Goal: Task Accomplishment & Management: Use online tool/utility

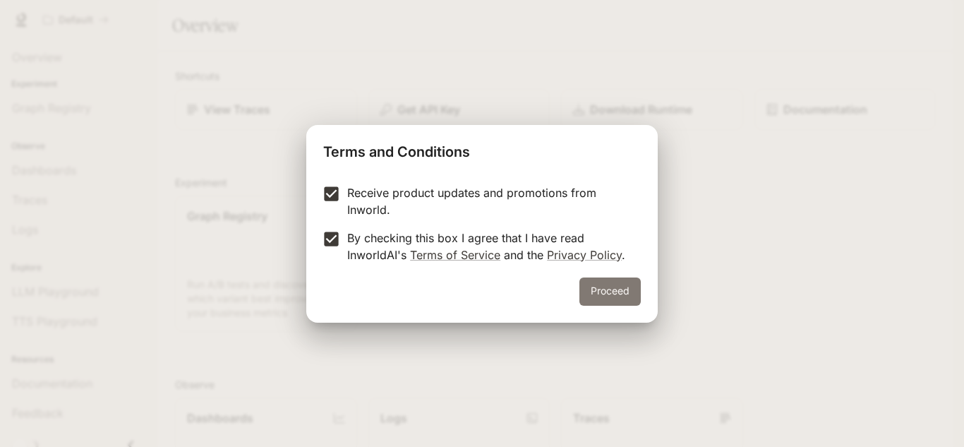
click at [630, 295] on button "Proceed" at bounding box center [610, 291] width 61 height 28
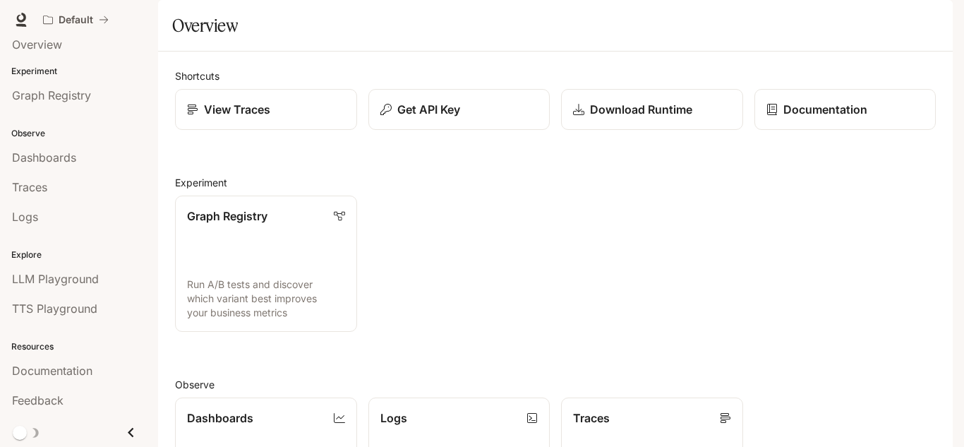
scroll to position [352, 0]
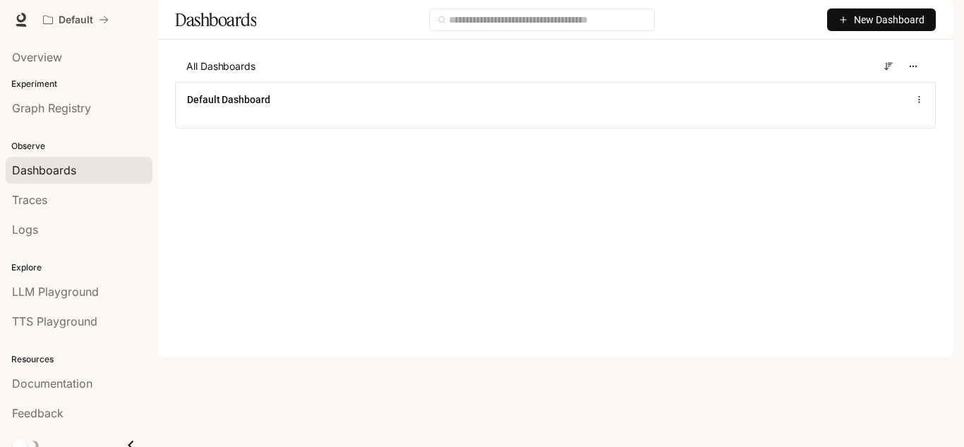
click at [849, 25] on icon "button" at bounding box center [844, 20] width 10 height 10
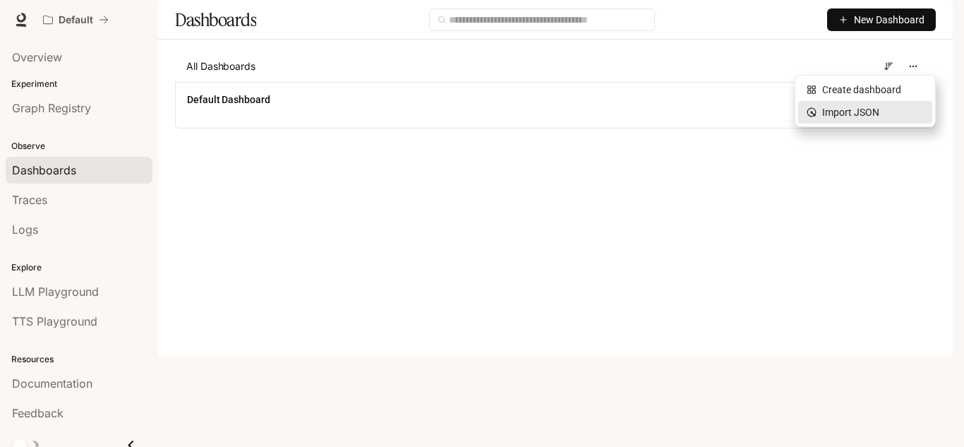
click at [841, 112] on div "Import JSON" at bounding box center [865, 112] width 117 height 16
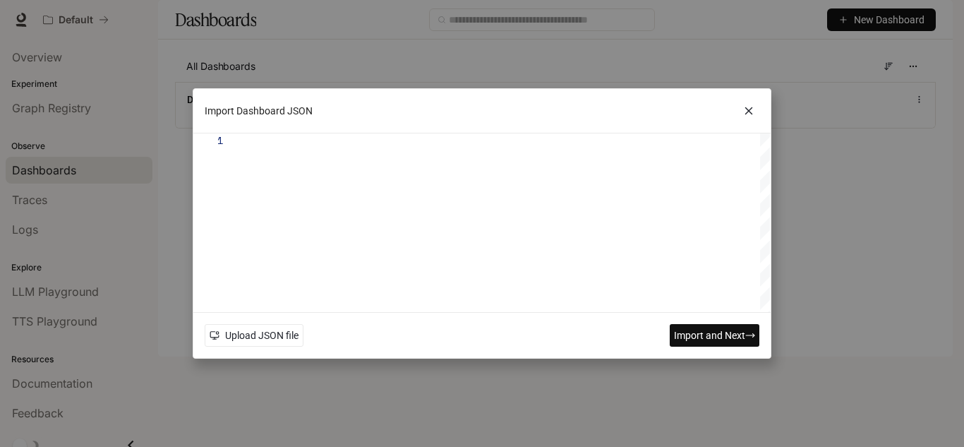
click at [464, 168] on div at bounding box center [506, 222] width 528 height 179
type textarea "**********"
click at [594, 392] on div "Import Dashboard JSON 1 Upload JSON file Import and Next" at bounding box center [482, 223] width 964 height 447
click at [397, 228] on div at bounding box center [506, 222] width 528 height 179
type textarea "**********"
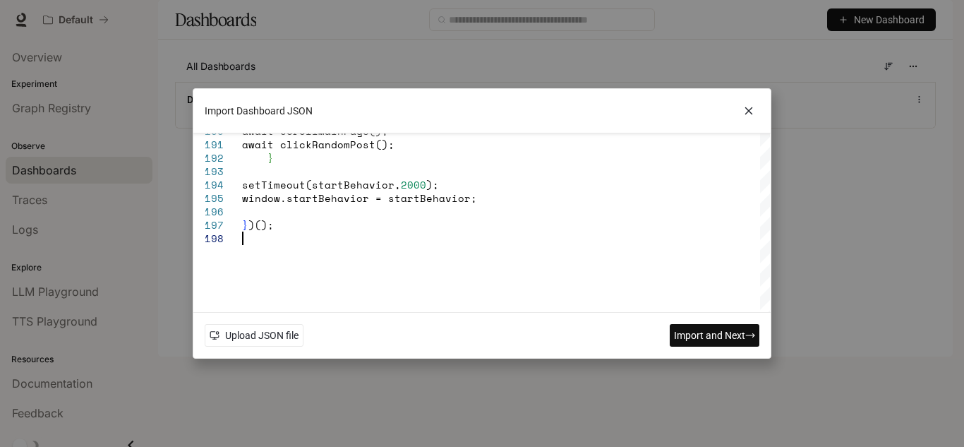
click at [706, 335] on span "Import and Next" at bounding box center [709, 336] width 71 height 16
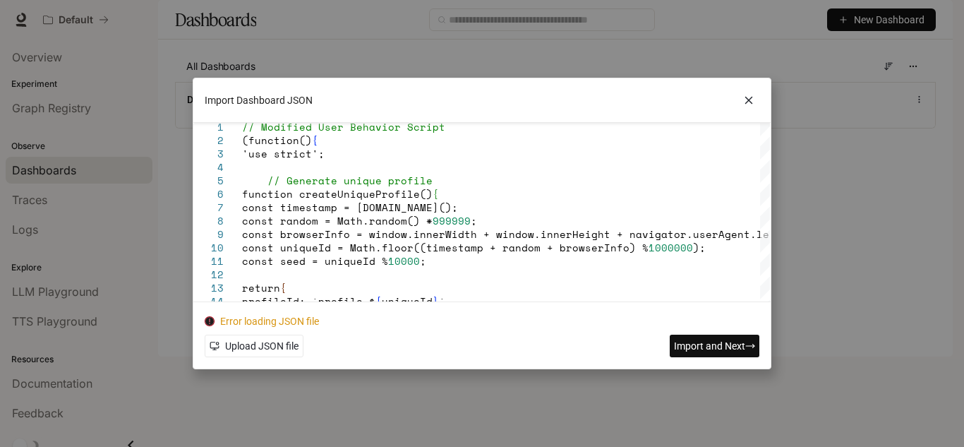
click at [748, 100] on icon at bounding box center [748, 100] width 6 height 6
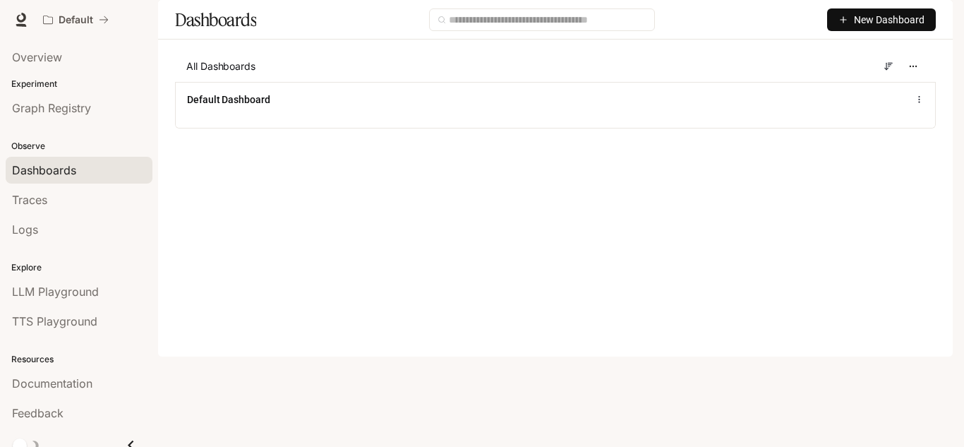
click at [940, 18] on img "button" at bounding box center [933, 20] width 20 height 20
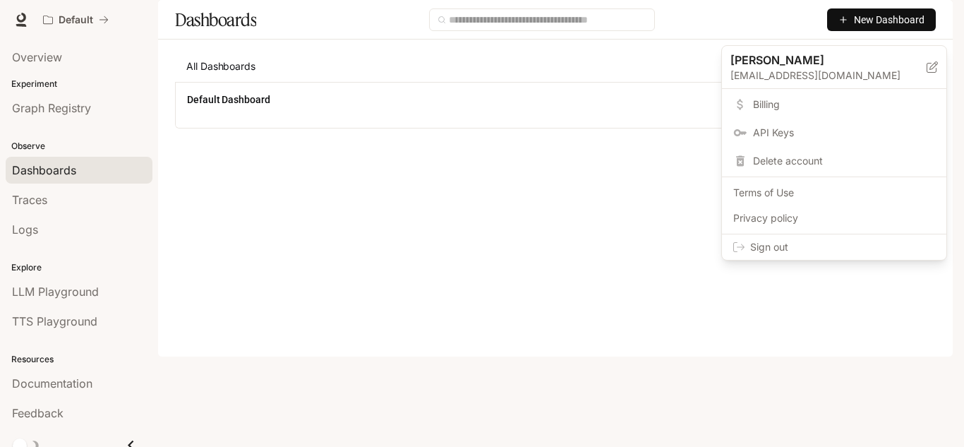
click at [786, 250] on span "Sign out" at bounding box center [842, 247] width 185 height 14
